Goal: Download file/media

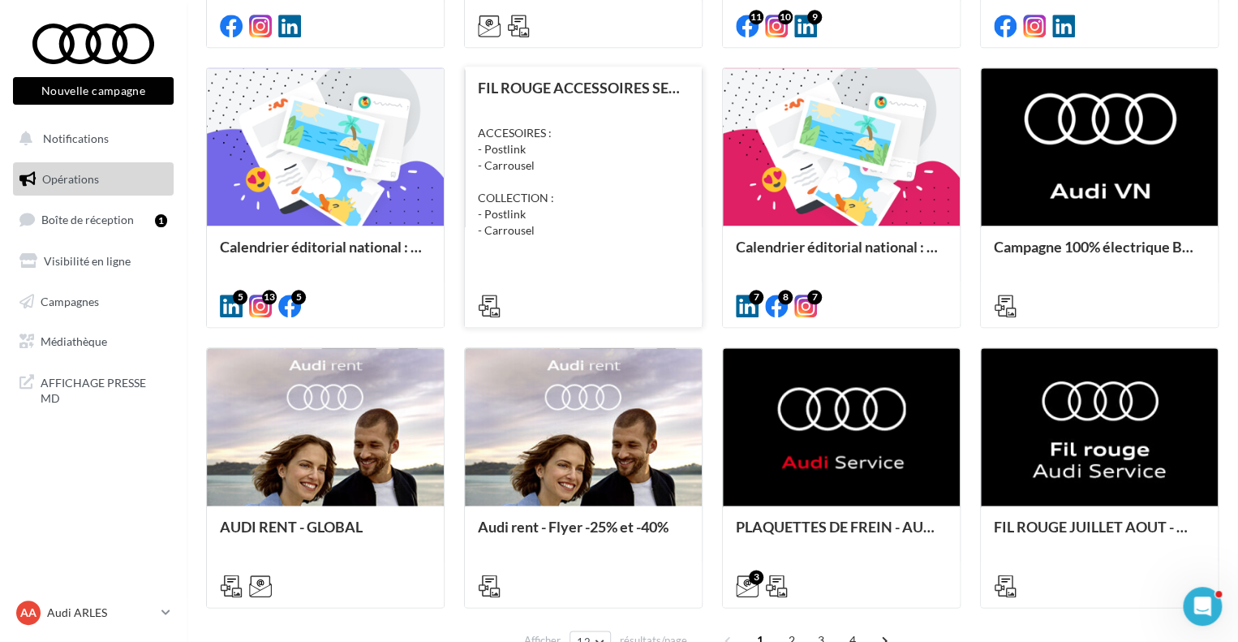
scroll to position [725, 0]
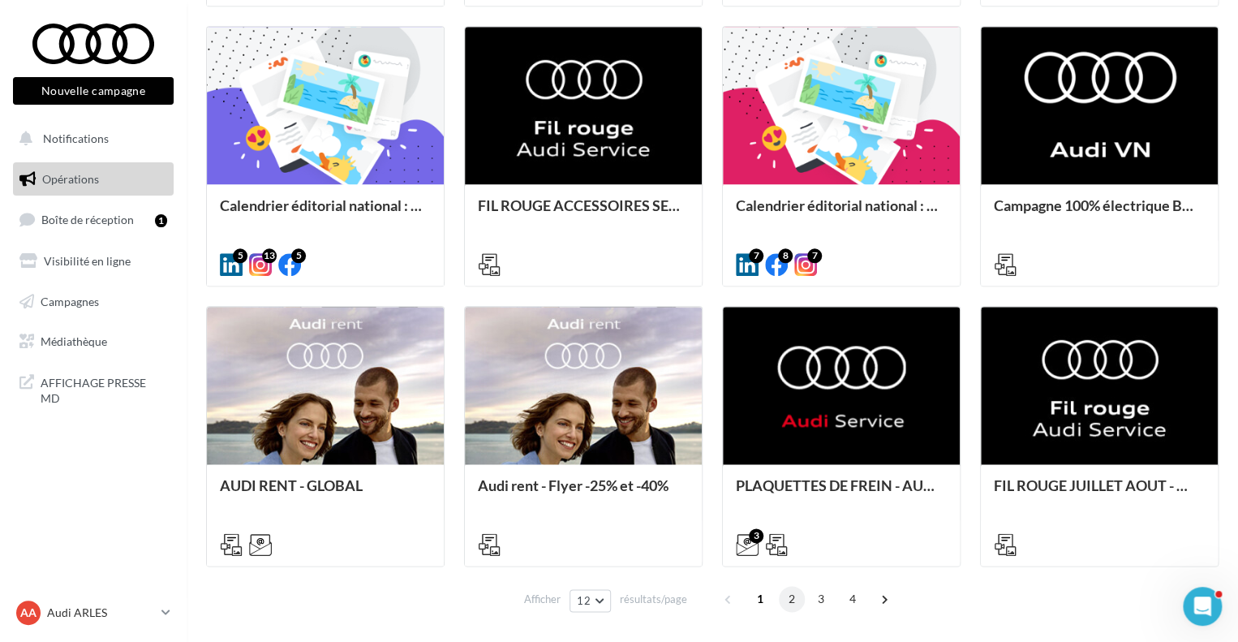
click at [798, 606] on span "2" at bounding box center [792, 599] width 26 height 26
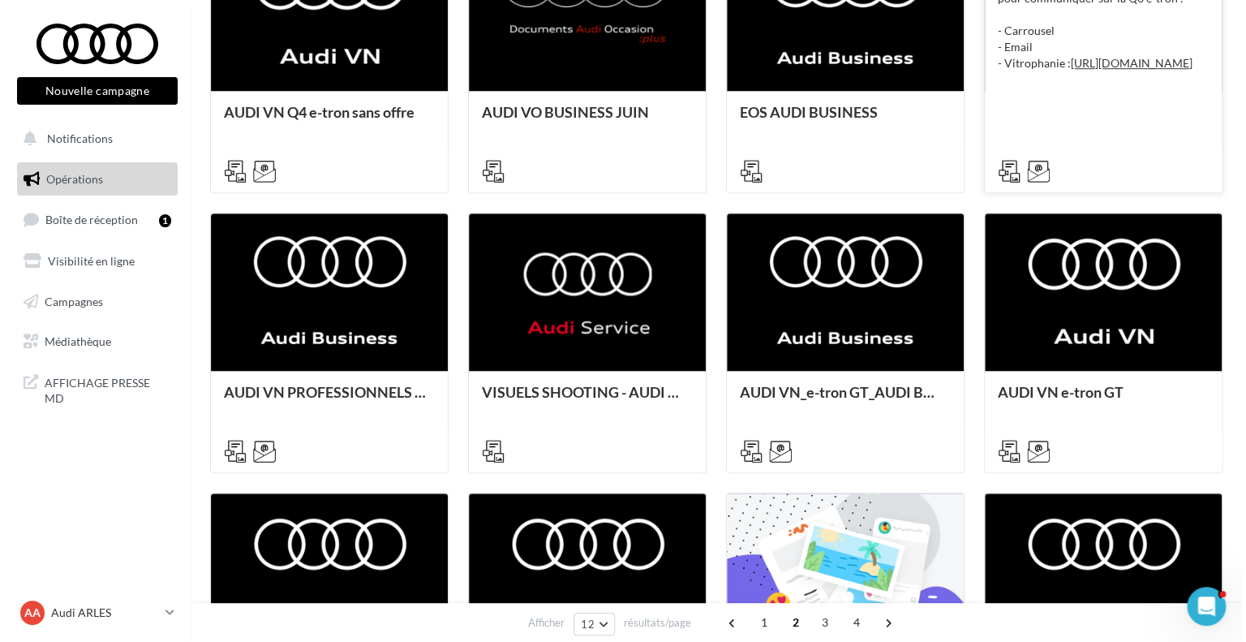
scroll to position [547, 0]
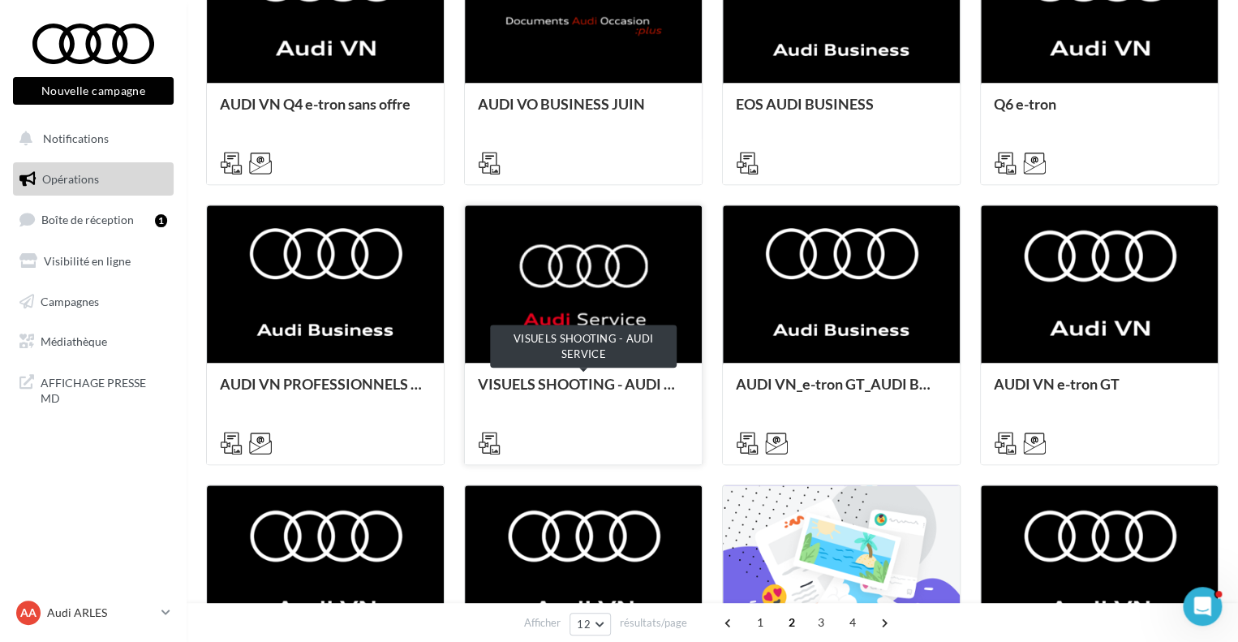
click at [581, 383] on div "VISUELS SHOOTING - AUDI SERVICE" at bounding box center [583, 392] width 211 height 32
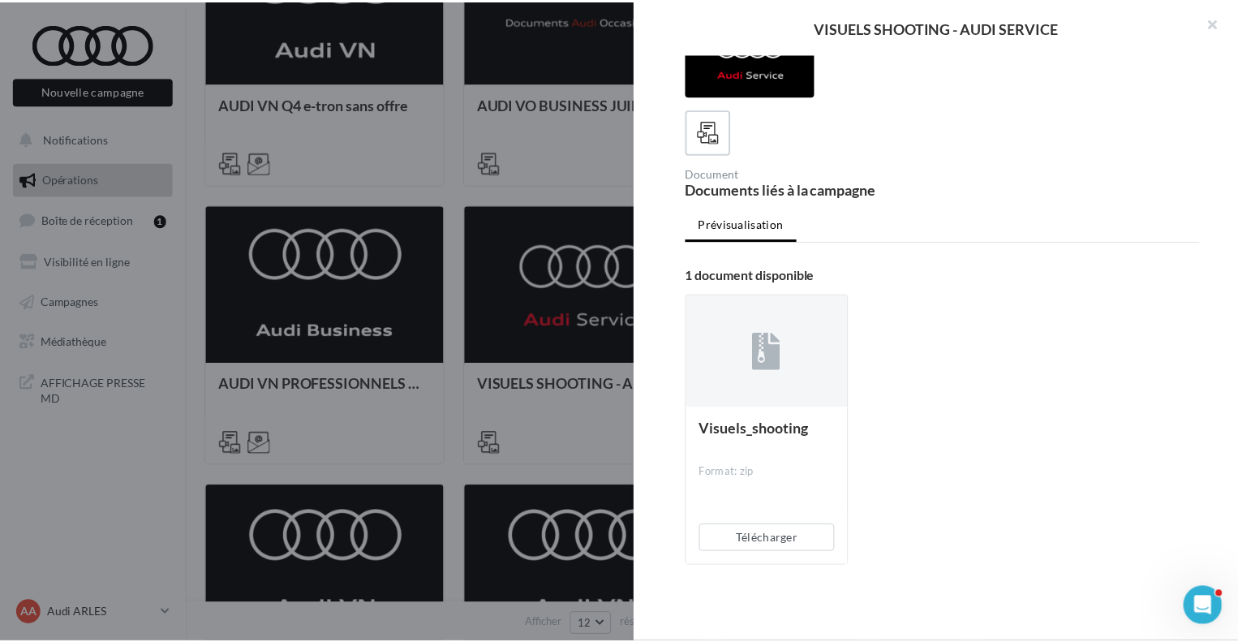
scroll to position [41, 0]
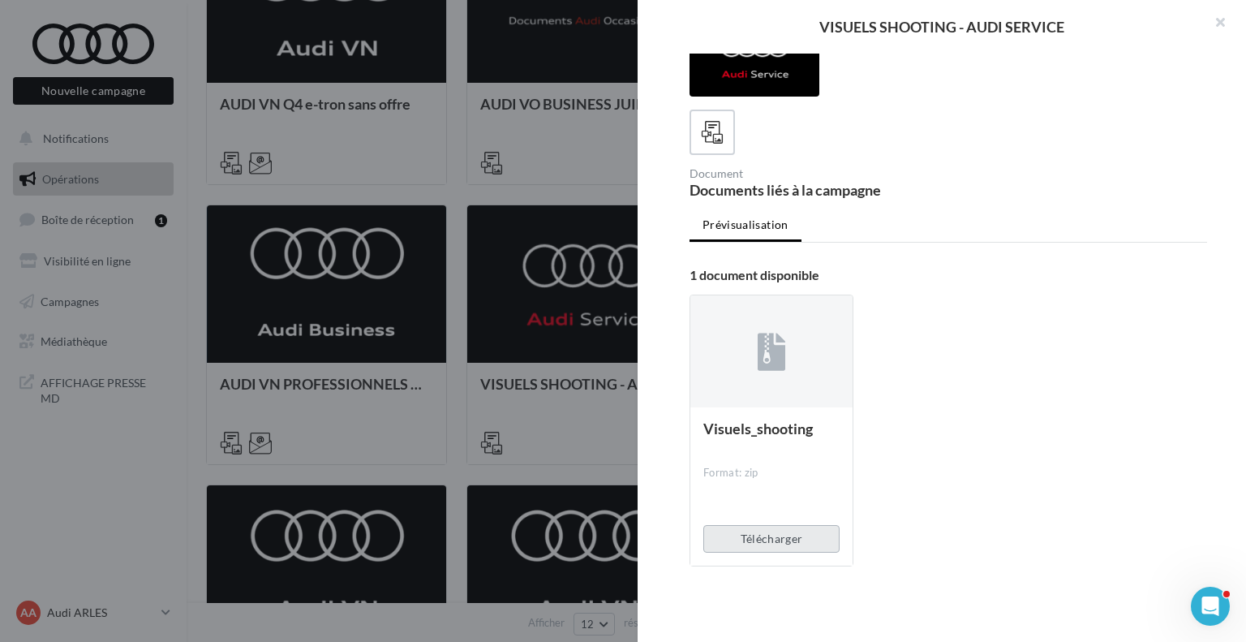
click at [779, 540] on button "Télécharger" at bounding box center [771, 539] width 136 height 28
click at [1223, 25] on button "button" at bounding box center [1213, 24] width 65 height 49
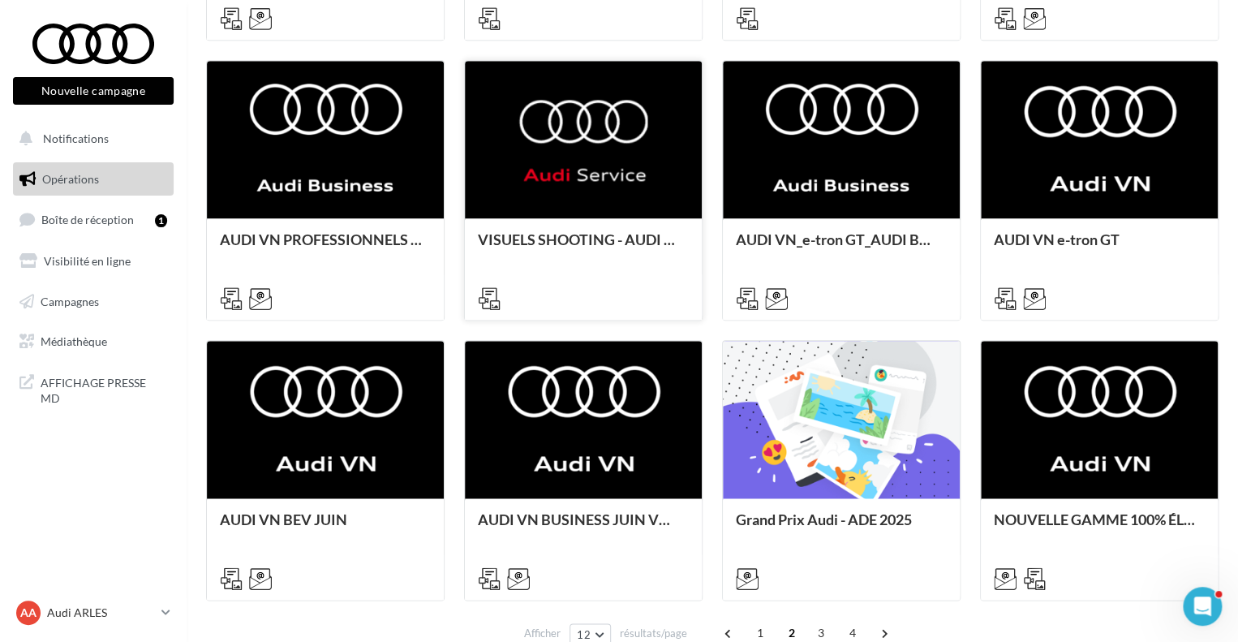
scroll to position [785, 0]
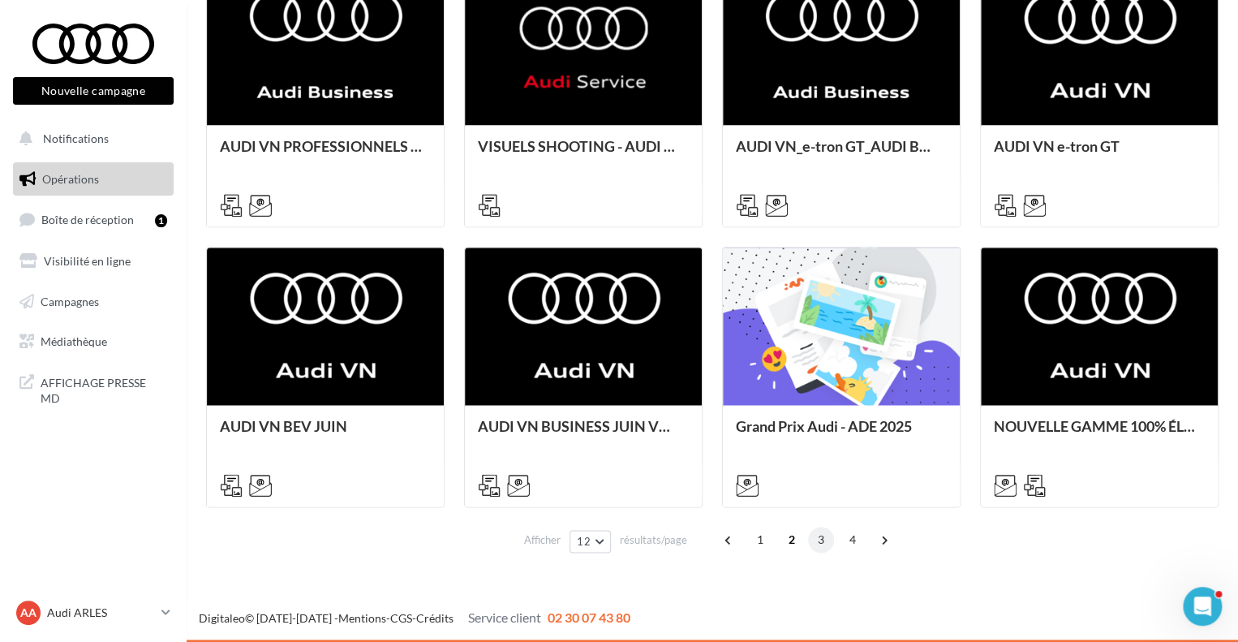
click at [819, 541] on span "3" at bounding box center [821, 540] width 26 height 26
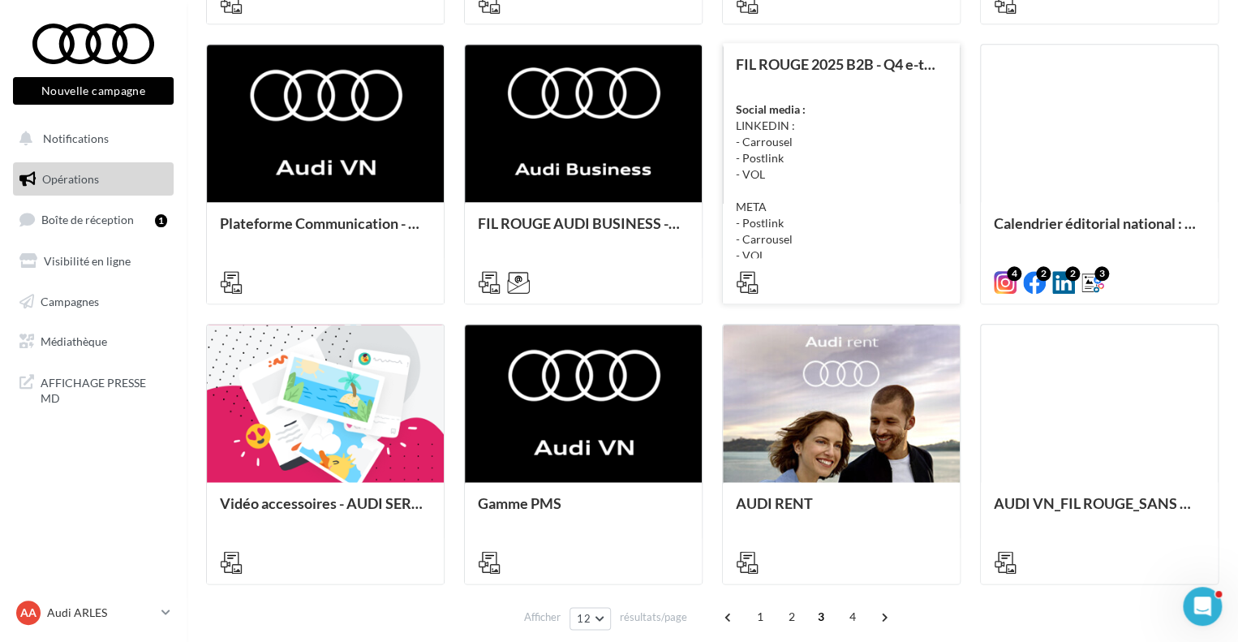
scroll to position [742, 0]
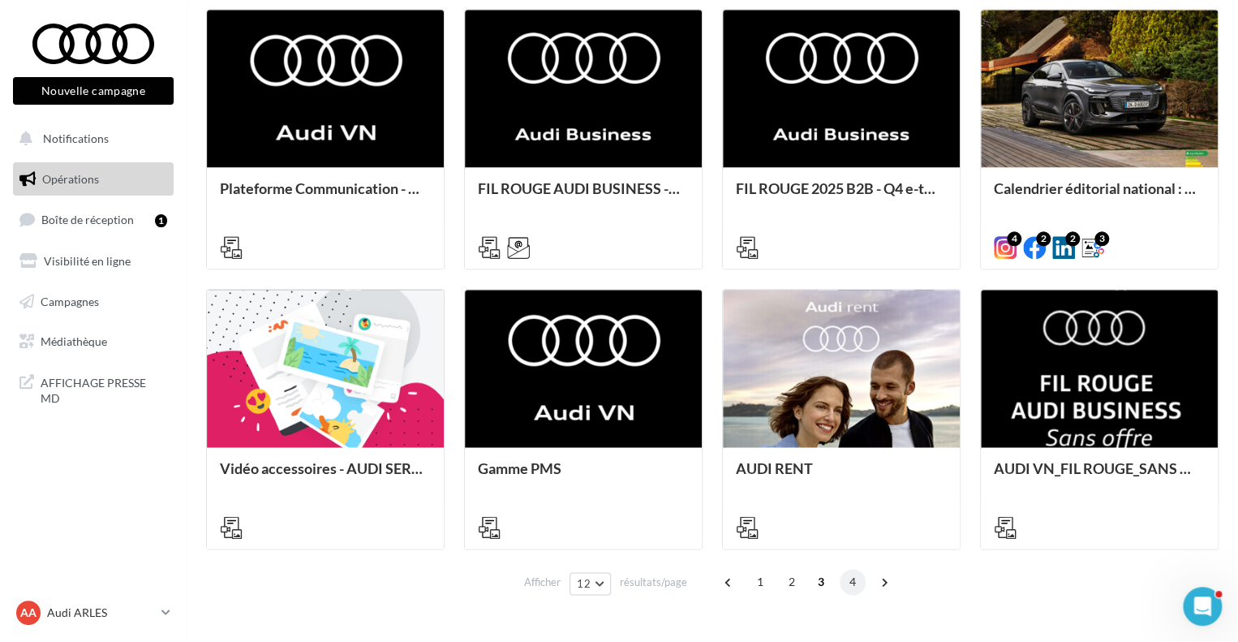
click at [848, 580] on span "4" at bounding box center [853, 582] width 26 height 26
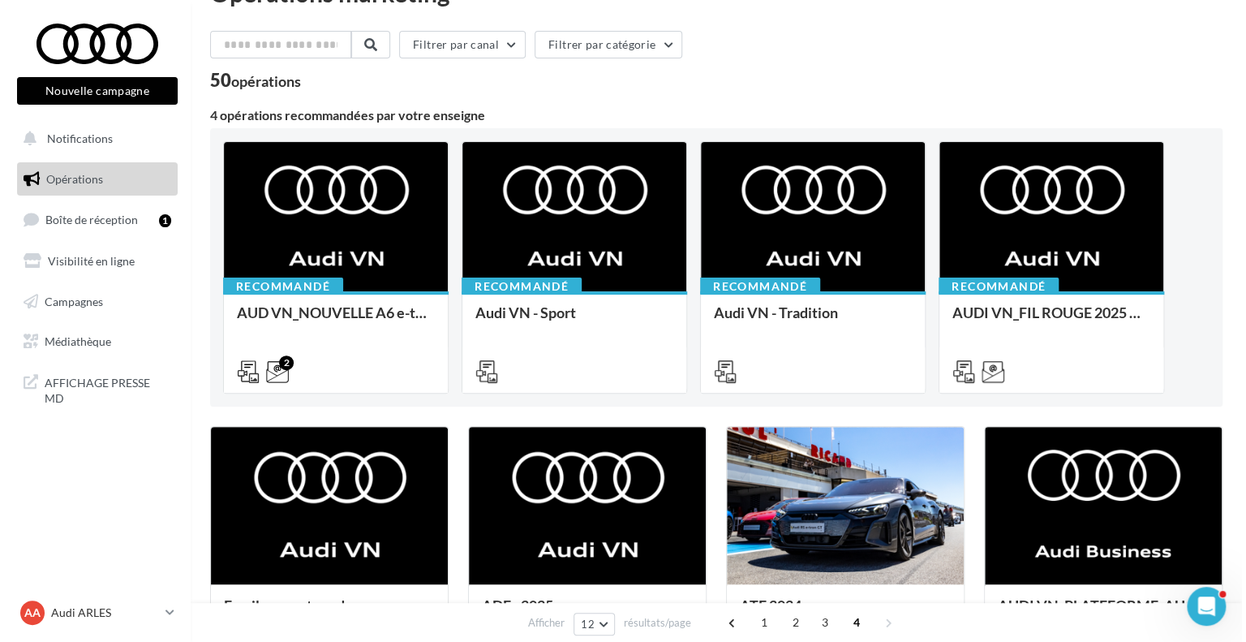
scroll to position [0, 0]
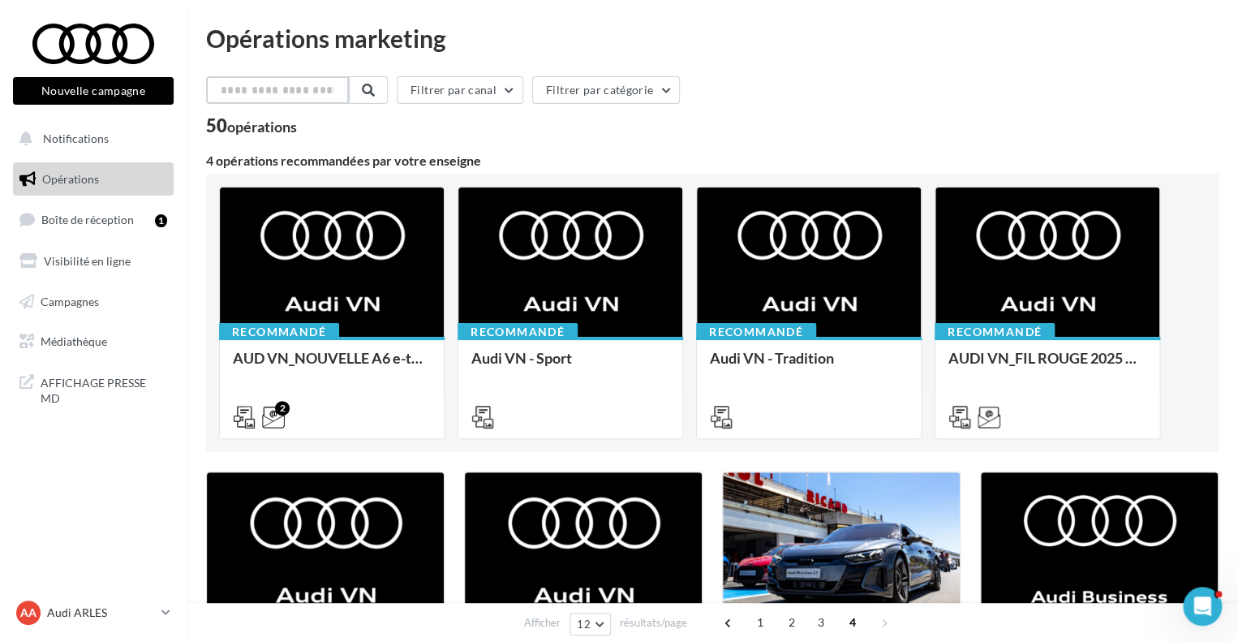
click at [319, 87] on input "text" at bounding box center [277, 90] width 143 height 28
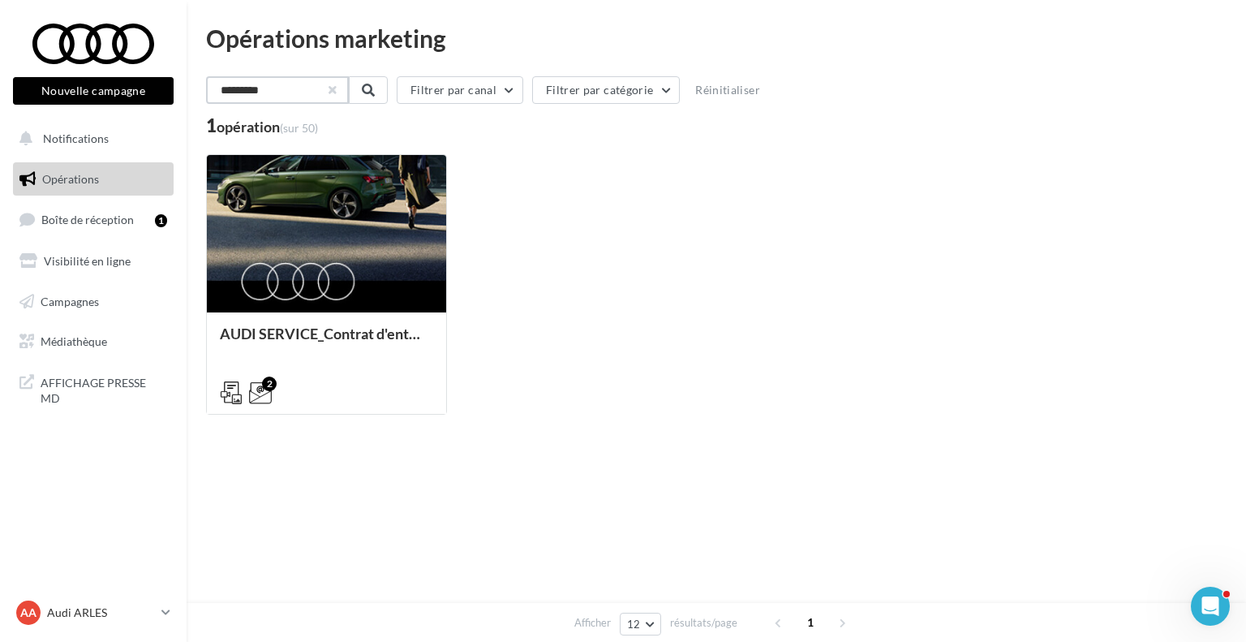
type input "*********"
click at [334, 89] on button "button" at bounding box center [331, 90] width 6 height 6
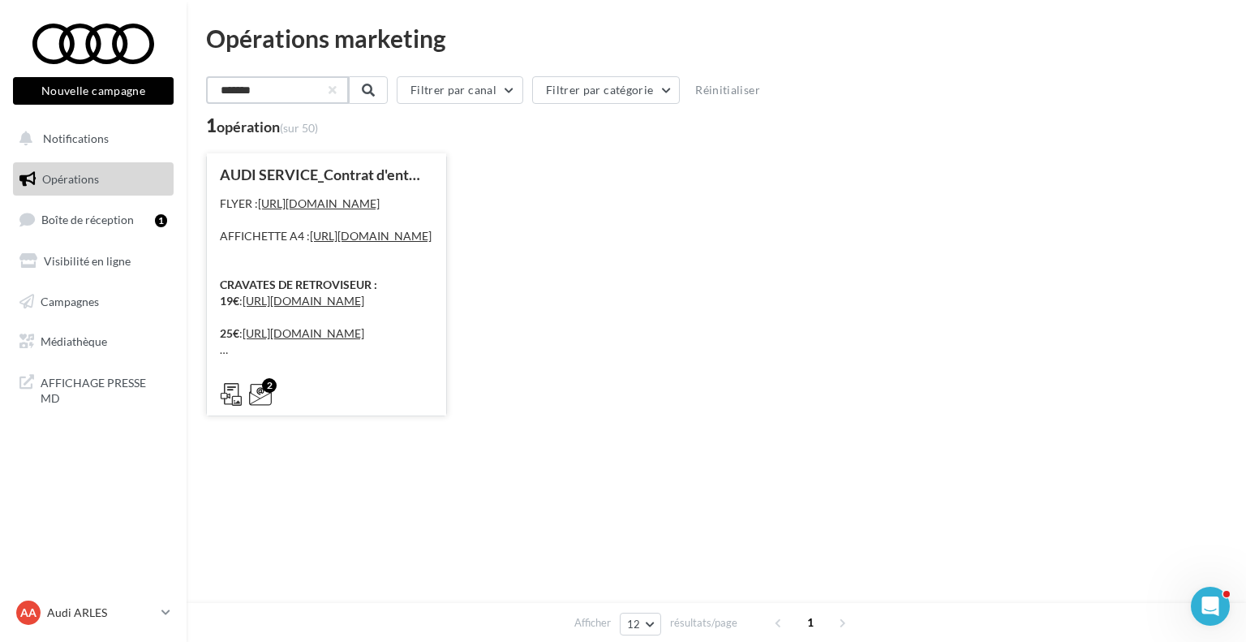
type input "*******"
click at [318, 376] on div "2" at bounding box center [326, 392] width 239 height 45
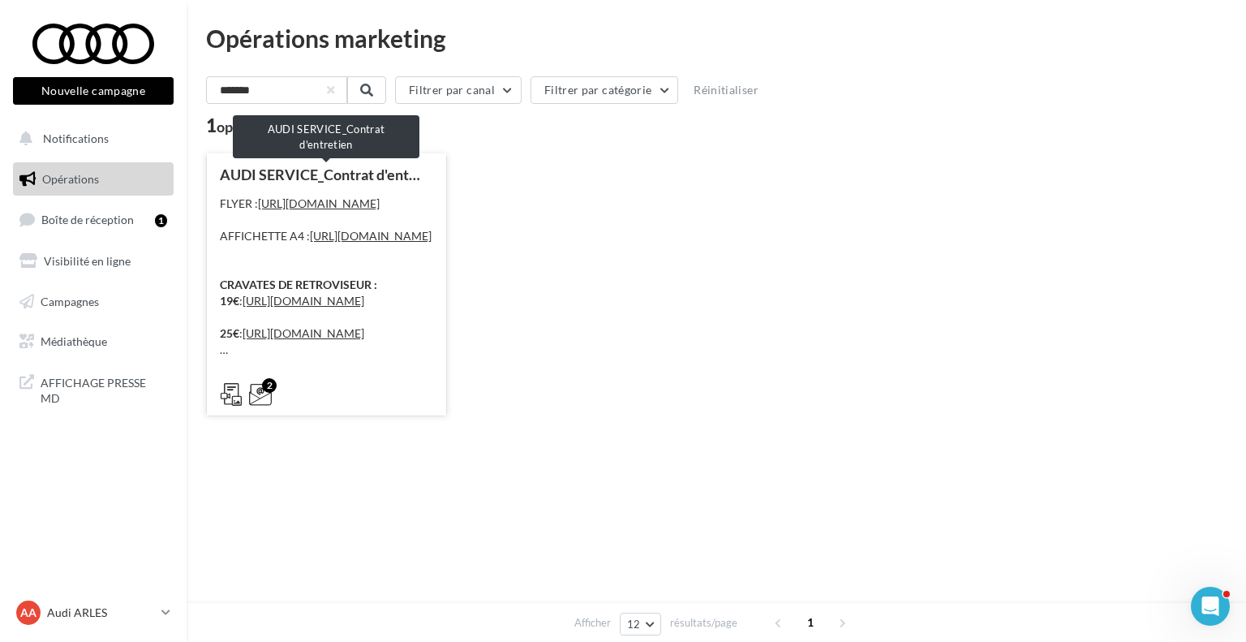
click at [343, 171] on div "AUDI SERVICE_Contrat d'entretien" at bounding box center [326, 174] width 213 height 16
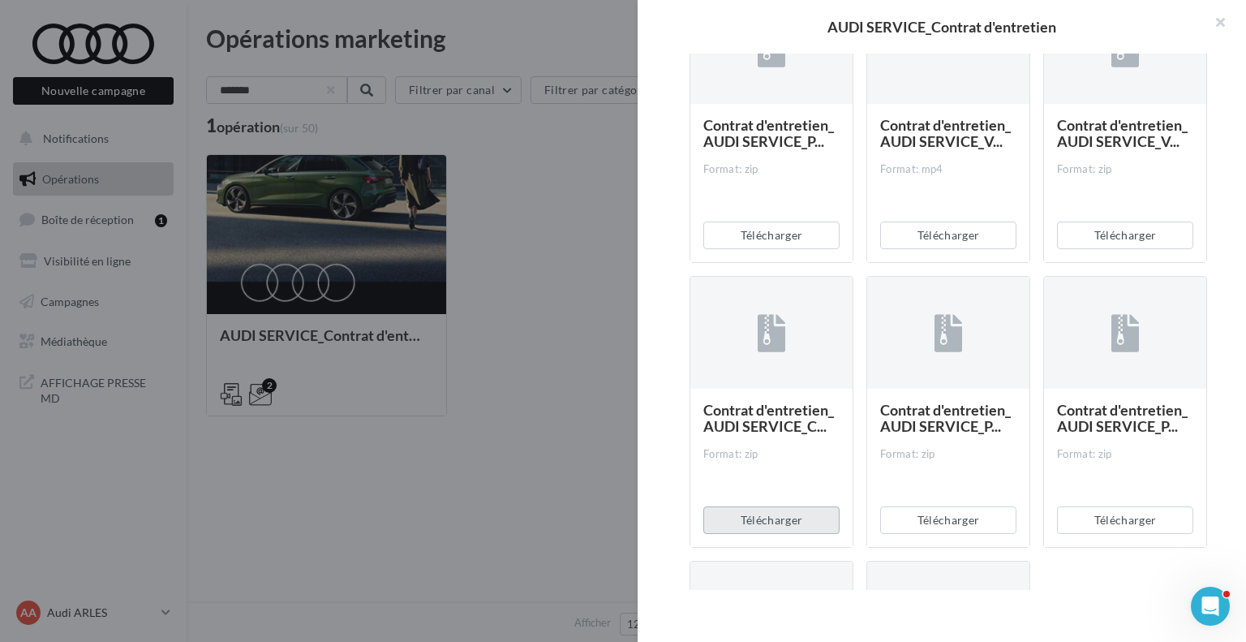
scroll to position [643, 0]
click at [779, 250] on button "Télécharger" at bounding box center [771, 236] width 136 height 28
click at [1216, 25] on button "button" at bounding box center [1213, 24] width 65 height 49
